Goal: Task Accomplishment & Management: Manage account settings

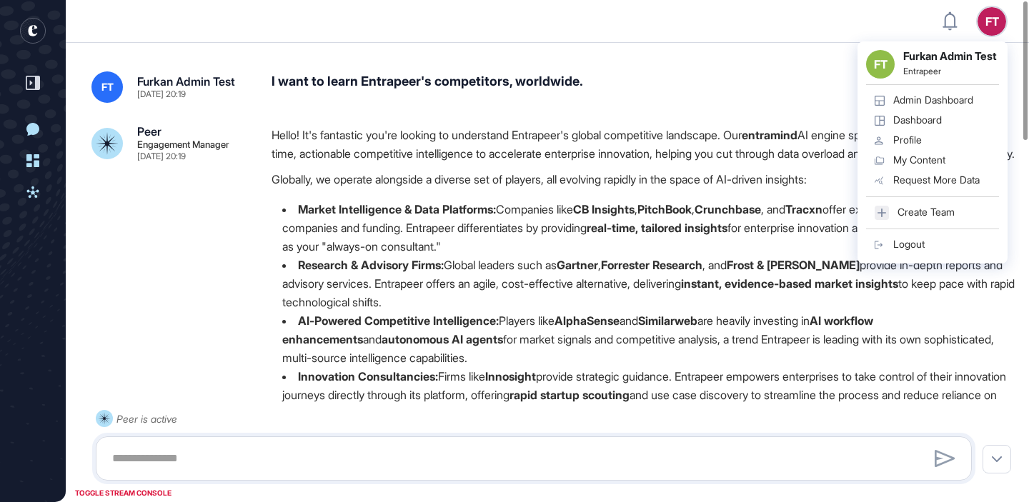
click at [937, 106] on div "Admin Dashboard" at bounding box center [933, 99] width 80 height 11
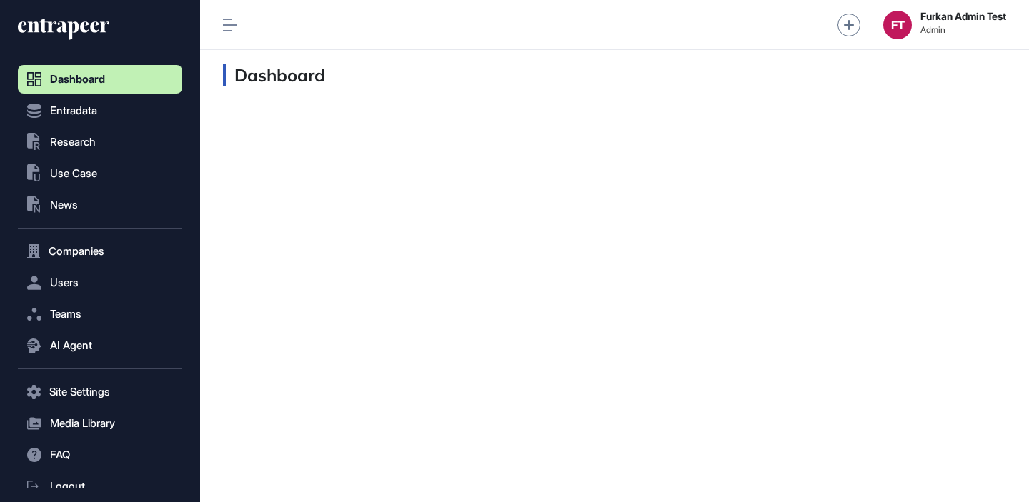
scroll to position [1, 1]
click at [150, 289] on button "Users" at bounding box center [100, 283] width 164 height 29
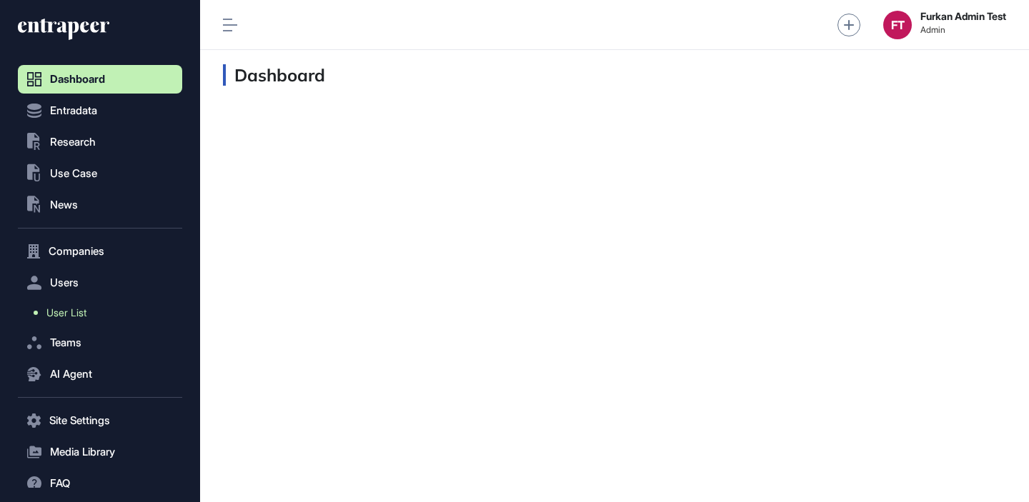
click at [128, 318] on link "User List" at bounding box center [103, 313] width 157 height 26
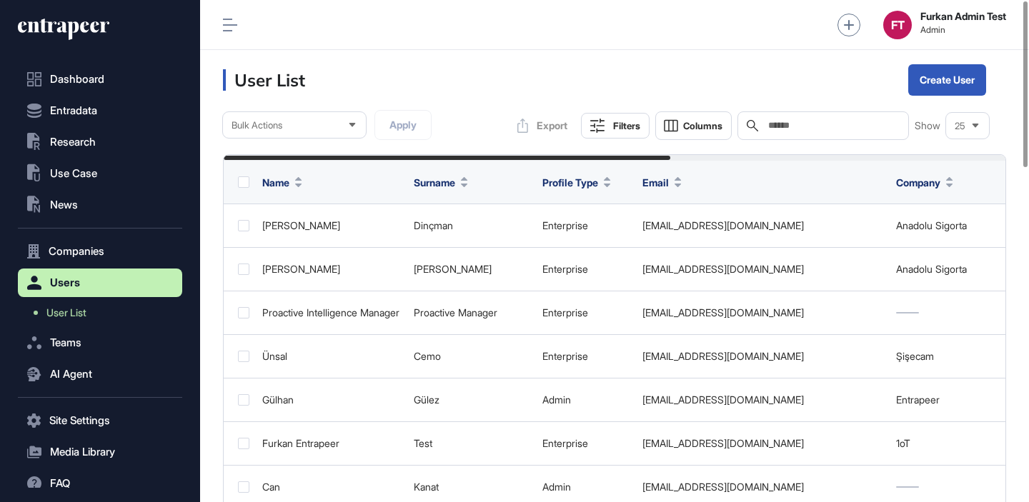
click at [777, 121] on input "text" at bounding box center [833, 125] width 133 height 11
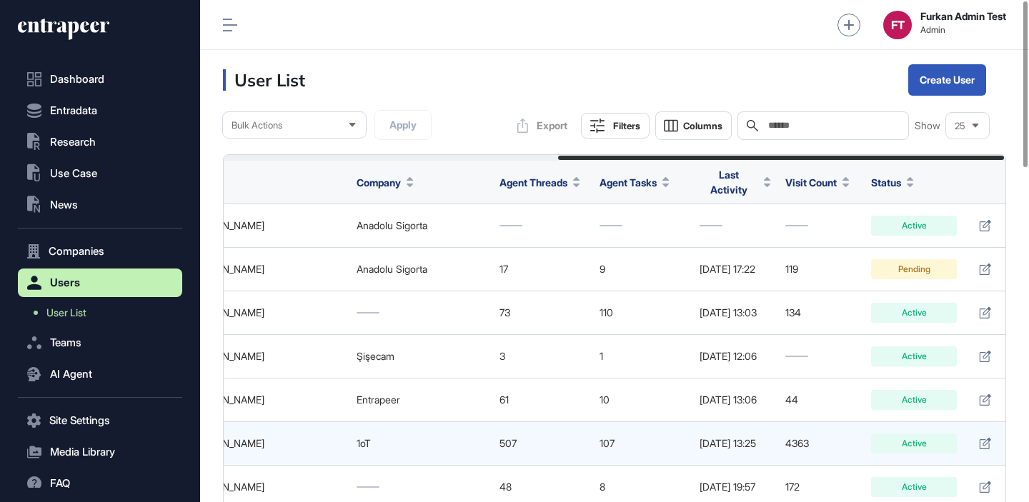
scroll to position [0, 587]
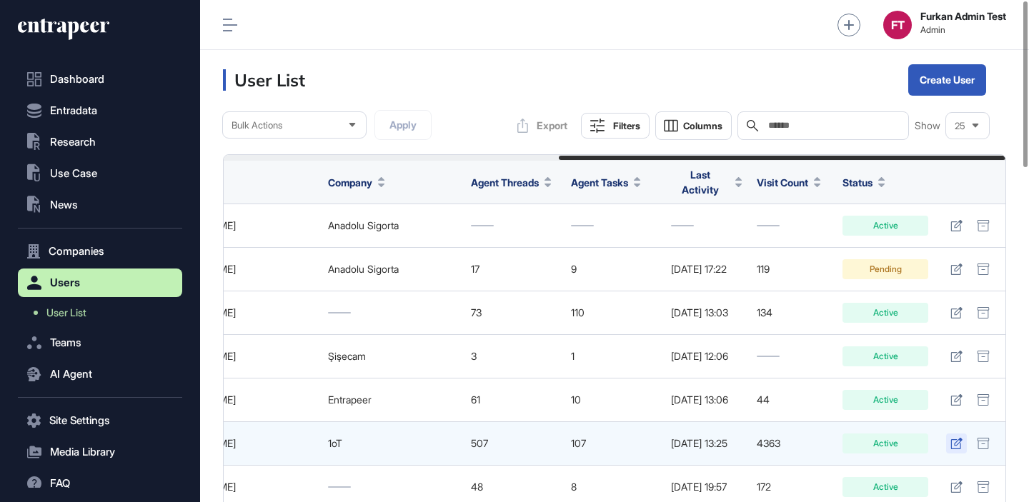
click at [960, 438] on icon at bounding box center [955, 443] width 11 height 11
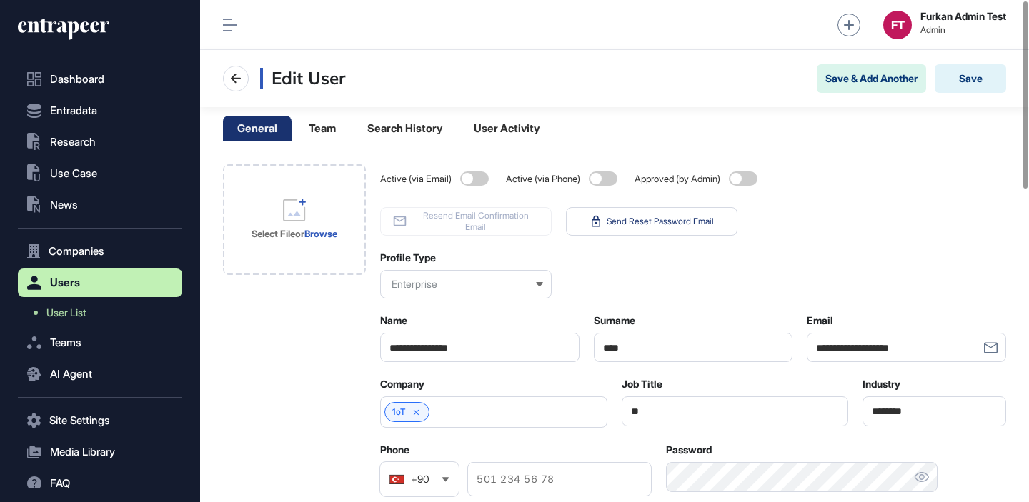
scroll to position [106, 0]
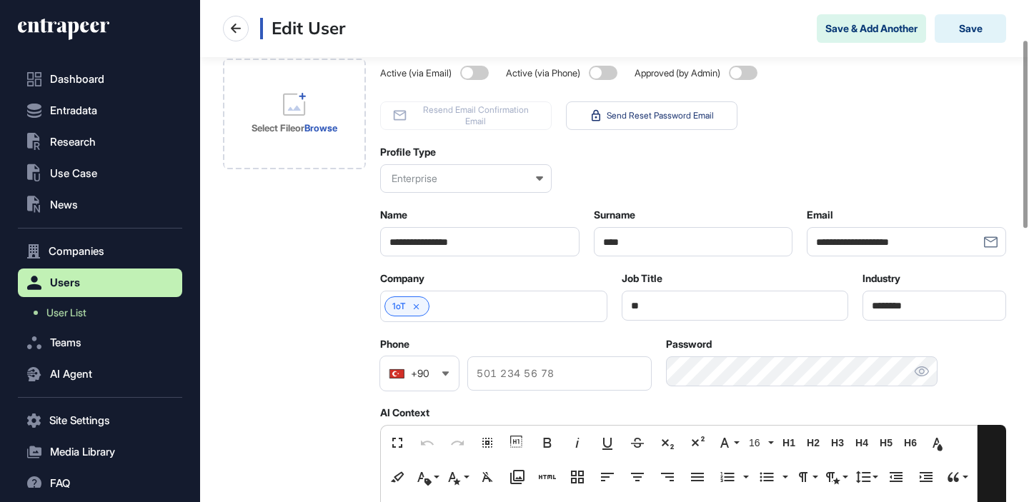
click at [967, 106] on div "Active (via Email) Active (via Phone) Approved (by Admin) Resend Email Confirma…" at bounding box center [693, 94] width 626 height 71
click at [988, 26] on button "Save" at bounding box center [969, 28] width 71 height 29
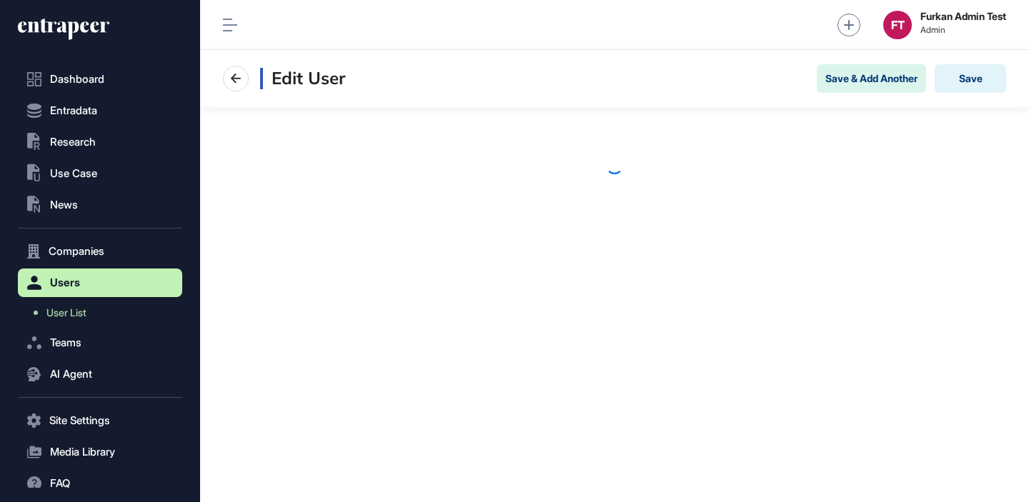
scroll to position [1, 1]
